Goal: Information Seeking & Learning: Learn about a topic

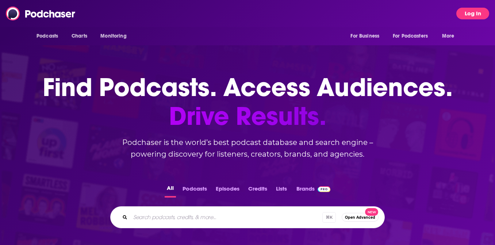
click at [477, 14] on button "Log In" at bounding box center [472, 14] width 33 height 12
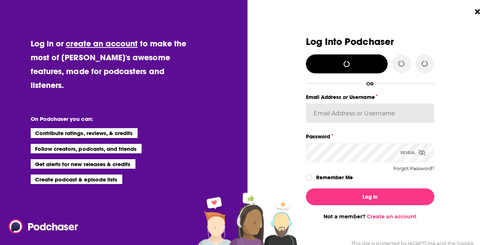
type input "[PERSON_NAME].[PERSON_NAME]"
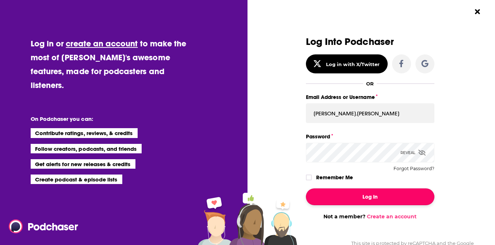
click at [369, 197] on button "Log In" at bounding box center [370, 196] width 128 height 17
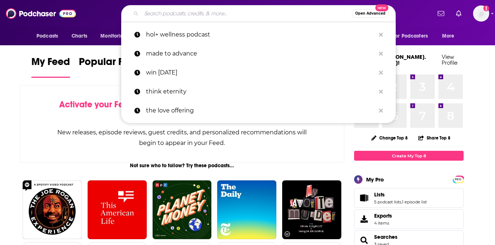
click at [194, 14] on input "Search podcasts, credits, & more..." at bounding box center [246, 14] width 211 height 12
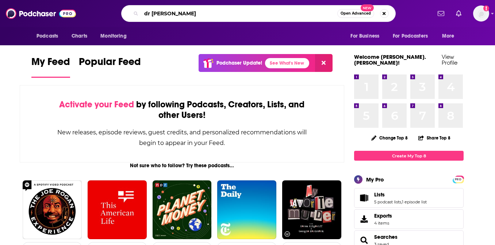
type input "dr [PERSON_NAME]"
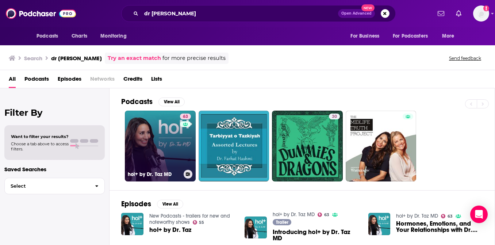
click at [154, 155] on link "63 hol+ by Dr. Taz MD" at bounding box center [160, 146] width 71 height 71
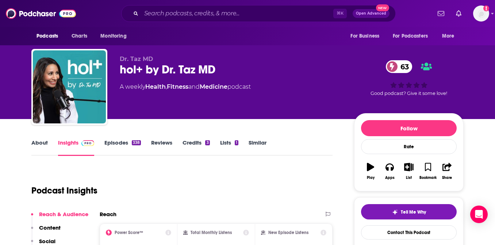
click at [41, 140] on link "About" at bounding box center [39, 147] width 16 height 17
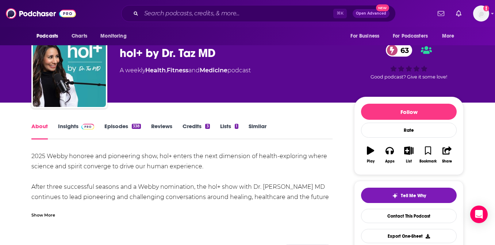
scroll to position [18, 0]
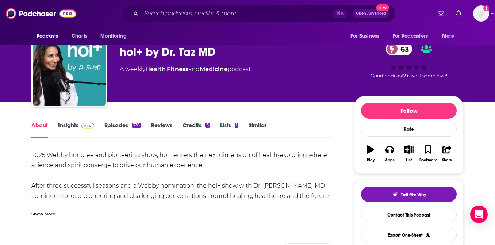
click at [39, 215] on div "Show More" at bounding box center [43, 213] width 24 height 7
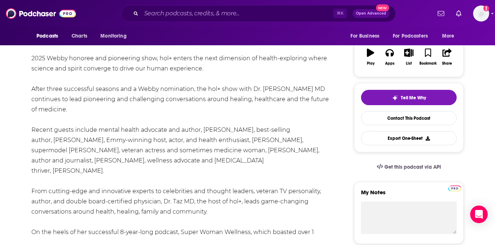
scroll to position [115, 0]
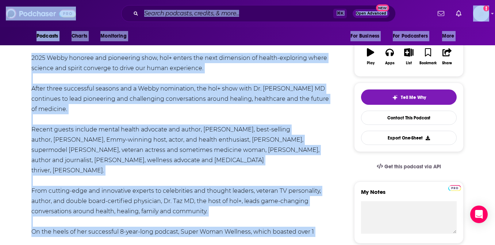
drag, startPoint x: 124, startPoint y: 145, endPoint x: 50, endPoint y: 99, distance: 87.2
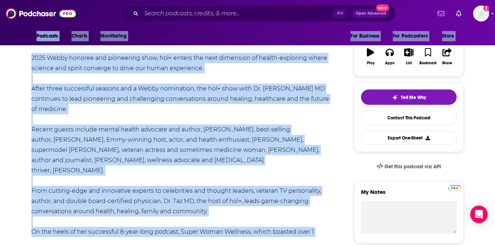
click at [65, 113] on div "2025 Webby honoree and pioneering show, hol+ enters the next dimension of healt…" at bounding box center [181, 155] width 301 height 204
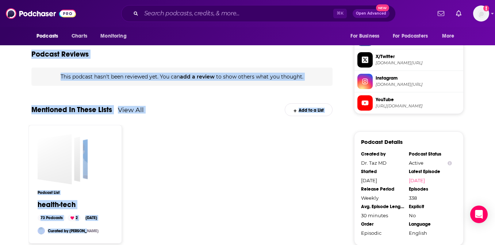
scroll to position [646, 0]
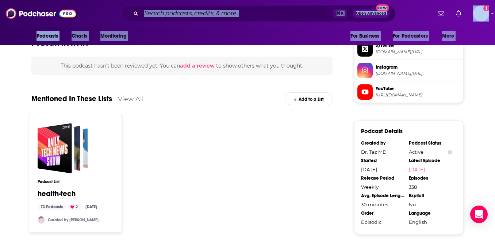
drag, startPoint x: 31, startPoint y: 107, endPoint x: 249, endPoint y: 13, distance: 237.2
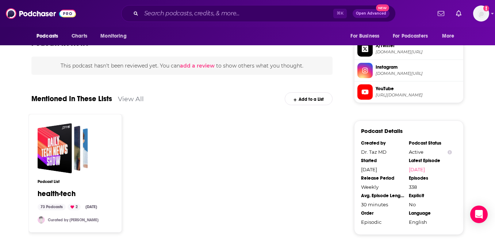
click at [235, 154] on div "Podcast List health-tech 73 Podcasts 2 [DATE] Curated by [PERSON_NAME]" at bounding box center [181, 175] width 307 height 123
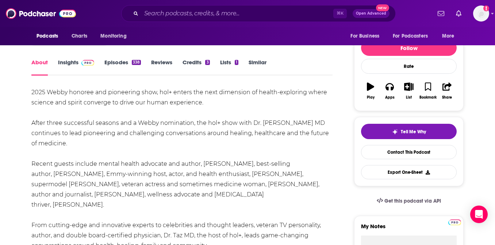
scroll to position [80, 0]
drag, startPoint x: 35, startPoint y: 93, endPoint x: 224, endPoint y: 229, distance: 233.1
click at [224, 229] on div "2025 Webby honoree and pioneering show, hol+ enters the next dimension of healt…" at bounding box center [181, 190] width 301 height 204
copy div "2025 Webby honoree and pioneering show, hol+ enters the next dimension of healt…"
